Goal: Task Accomplishment & Management: Manage account settings

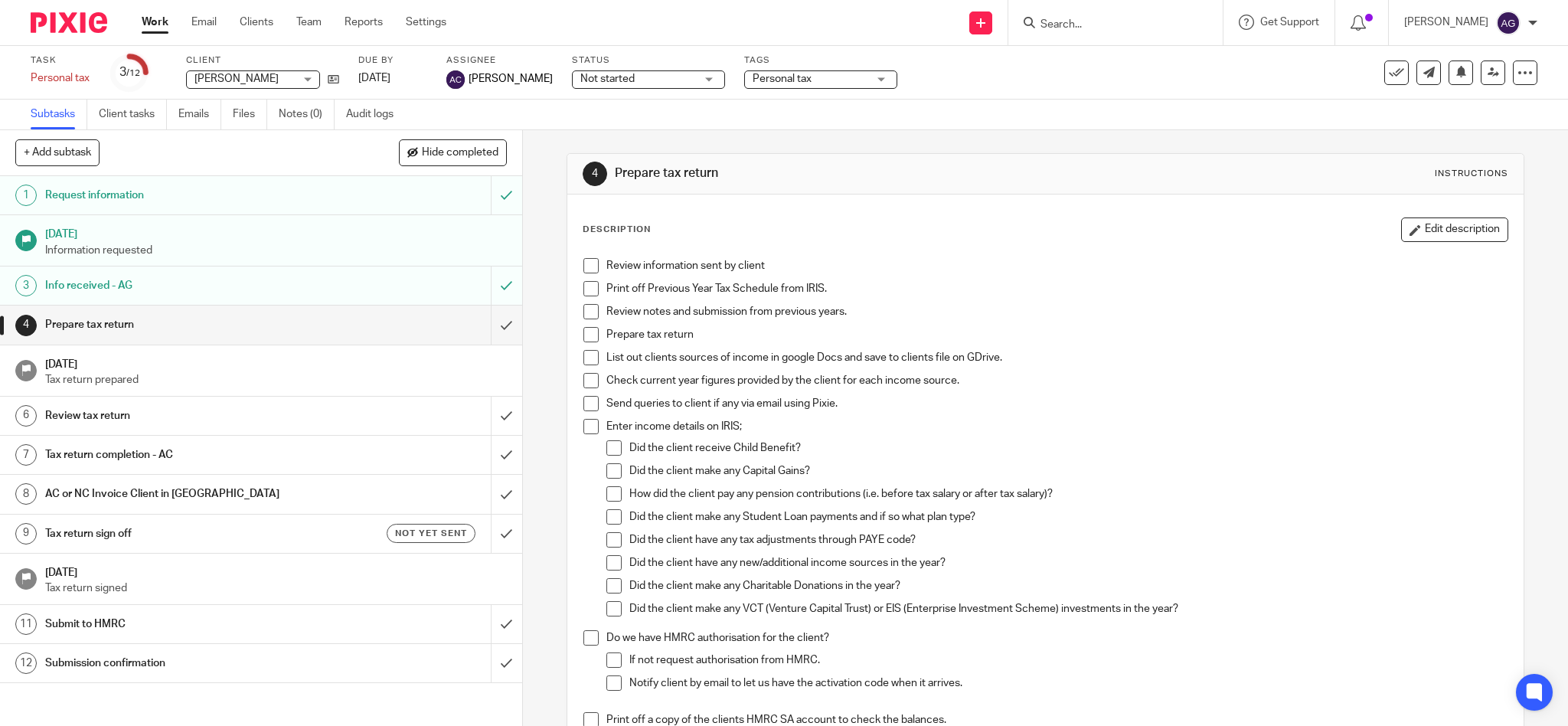
click at [1092, 24] on input "Search" at bounding box center [1107, 25] width 138 height 14
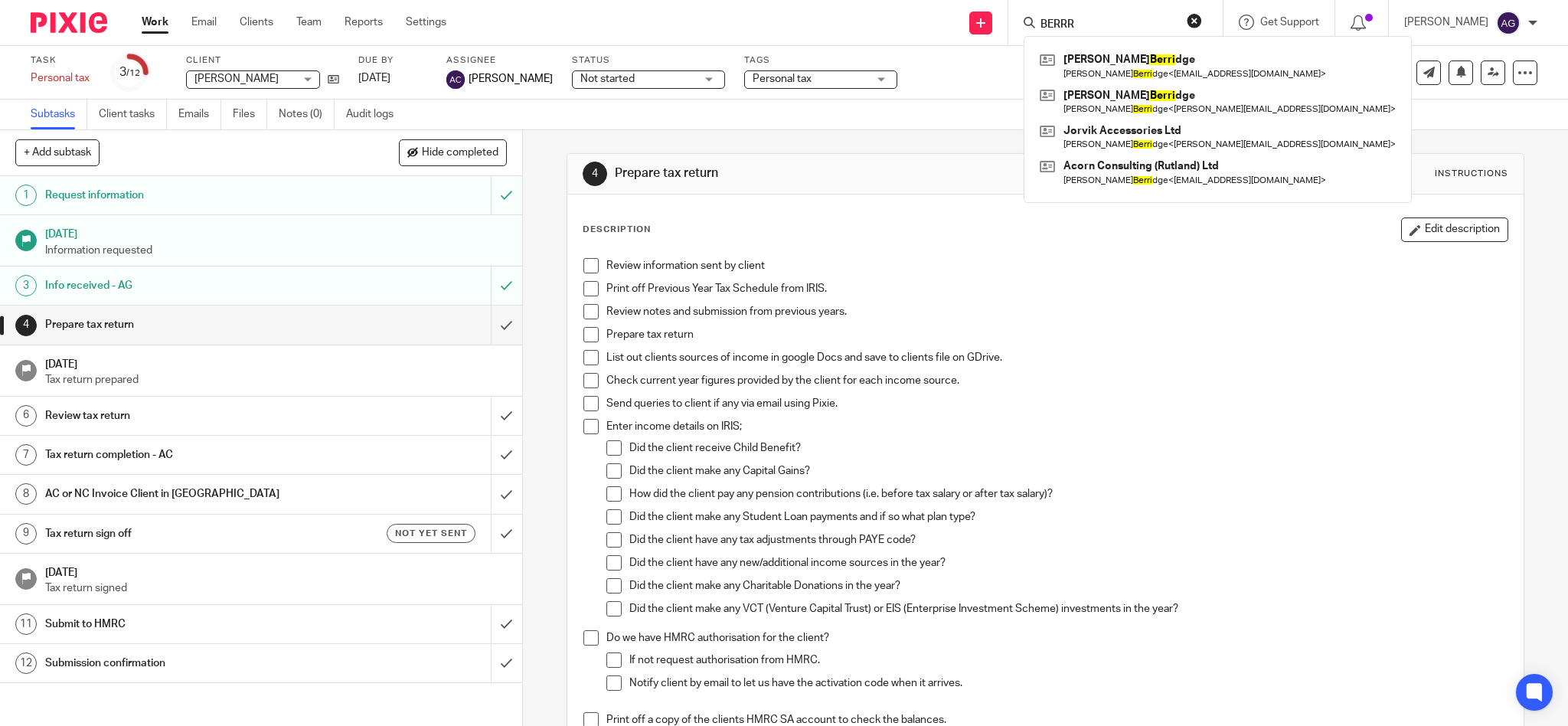
drag, startPoint x: 1118, startPoint y: 21, endPoint x: 1054, endPoint y: 6, distance: 65.7
click at [1054, 6] on div "BERRR Wendy Berri dge Wendy Berri dge < wendyberridge@yahoo.co.uk > Richard Ber…" at bounding box center [1115, 23] width 214 height 45
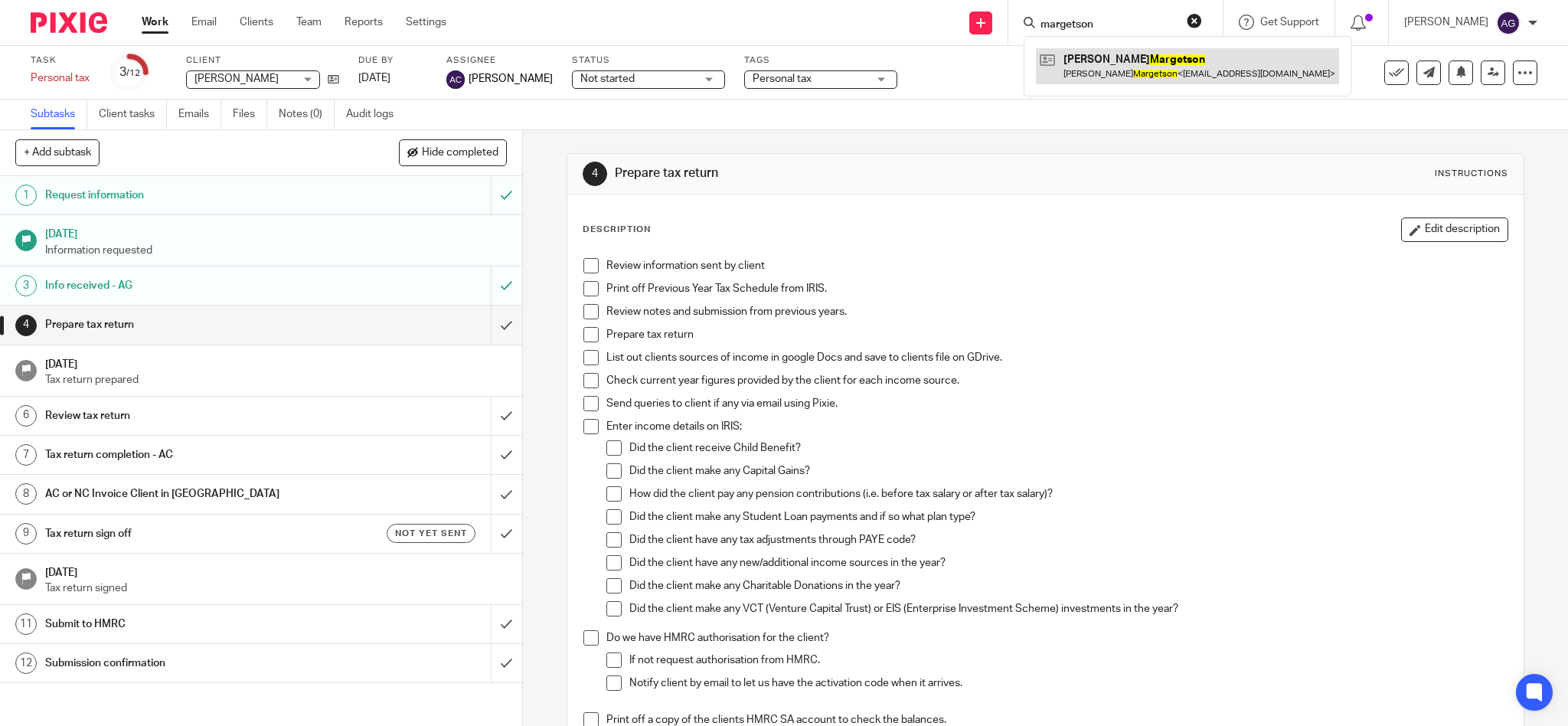
type input "margetson"
click at [1152, 55] on link at bounding box center [1187, 66] width 303 height 35
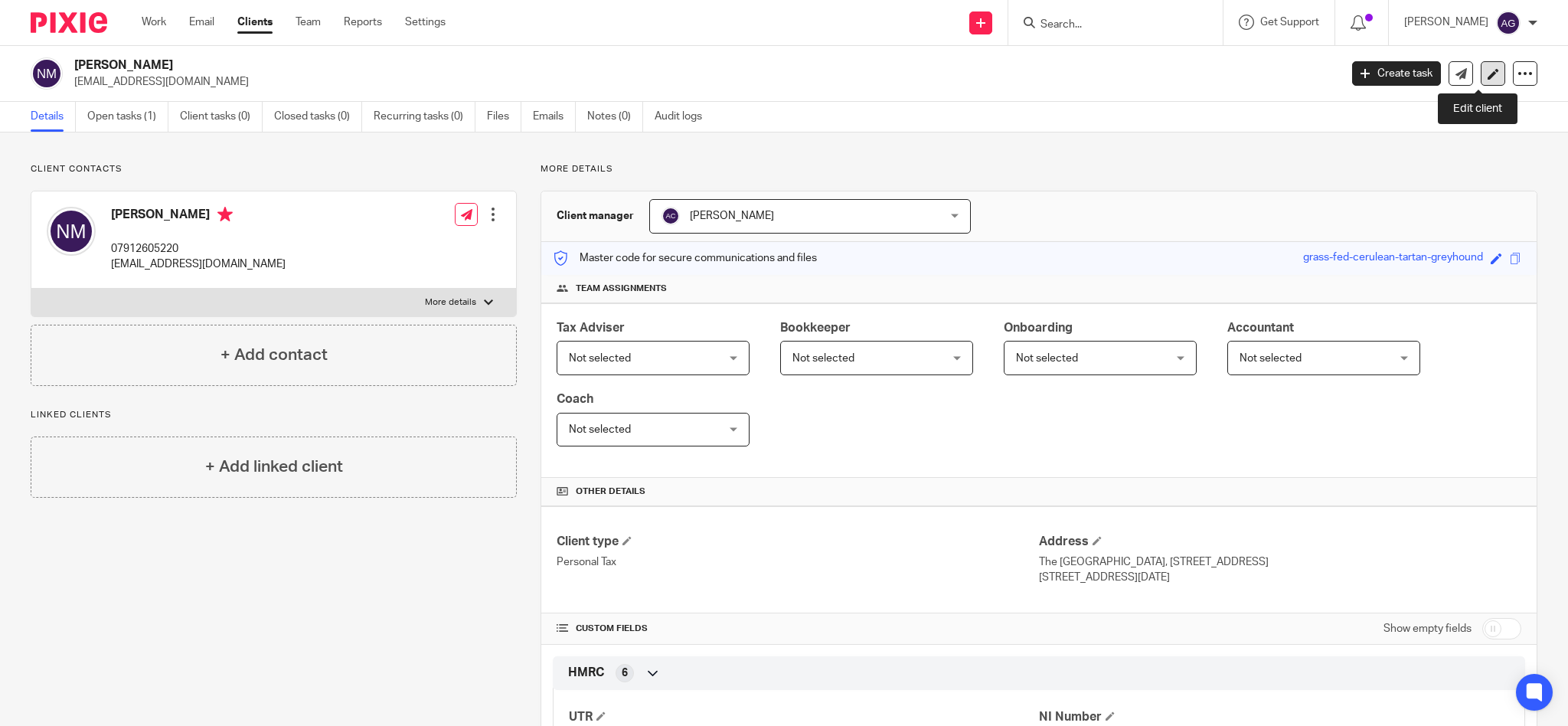
click at [1480, 66] on link at bounding box center [1492, 73] width 24 height 24
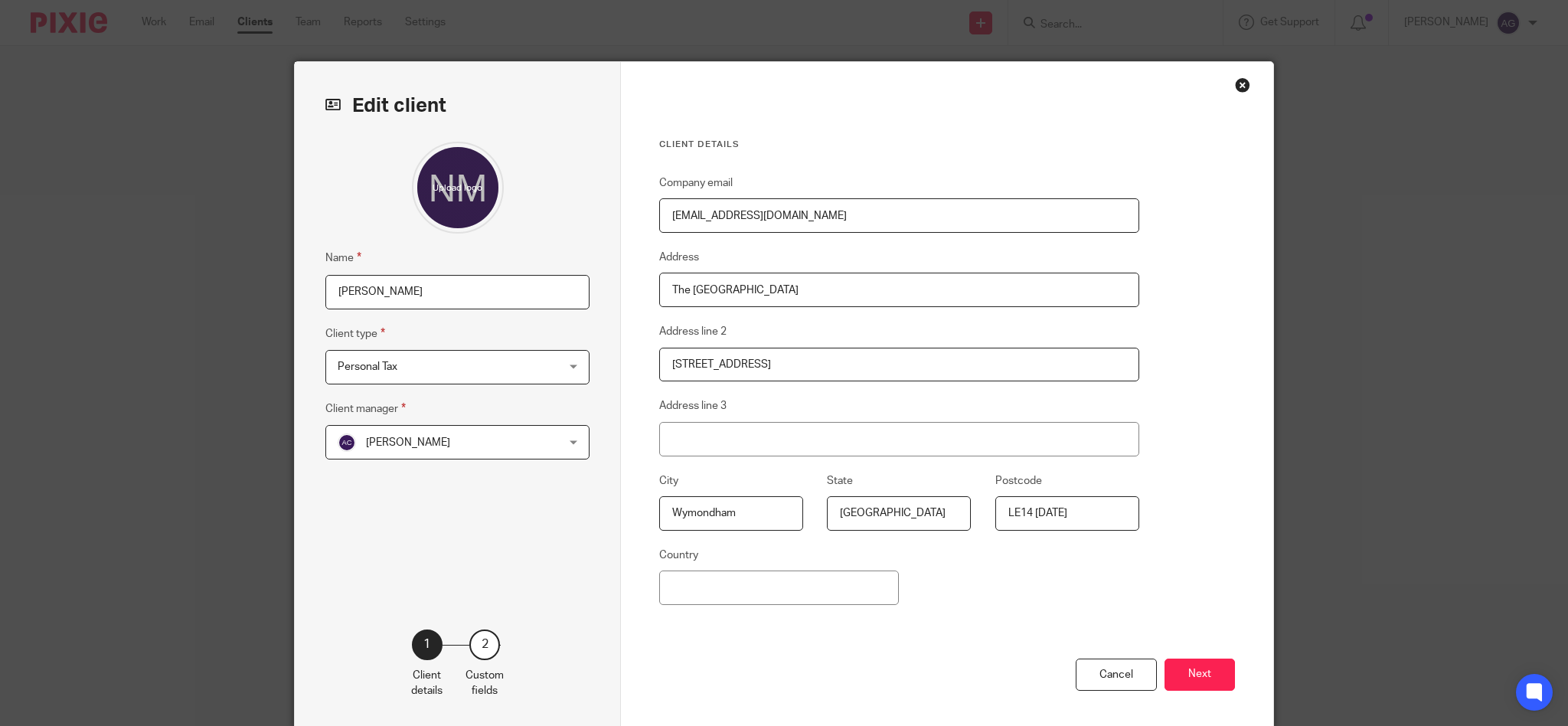
click at [466, 286] on input "[PERSON_NAME]" at bounding box center [457, 292] width 264 height 34
type input "Natasha Margetson (SAR not required)"
click at [1206, 677] on button "Next" at bounding box center [1200, 675] width 70 height 33
